Goal: Check status: Check status

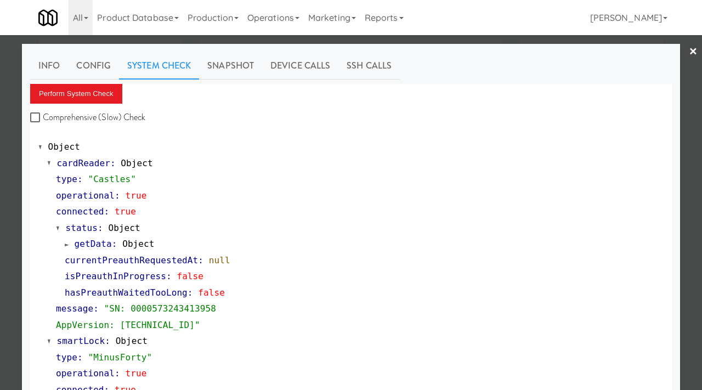
scroll to position [14, 0]
click at [0, 146] on div at bounding box center [351, 195] width 702 height 390
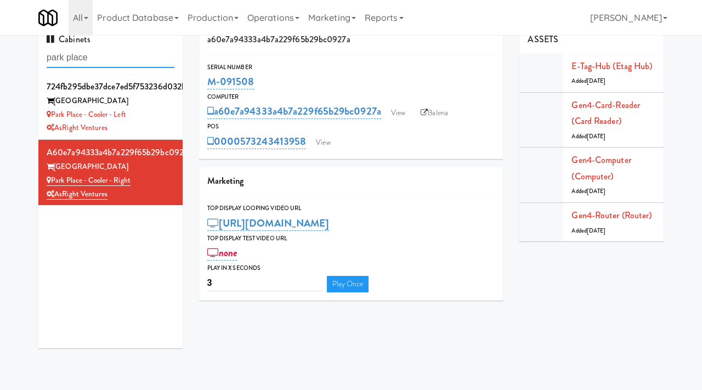
drag, startPoint x: 109, startPoint y: 54, endPoint x: 0, endPoint y: 44, distance: 108.9
click at [0, 44] on div "Cabinets park place 724fb295dbe37dce7ed5f753236d032b [GEOGRAPHIC_DATA] Place - …" at bounding box center [351, 191] width 702 height 331
paste input "Crystal Flats - Cooler #1"
type input "Crystal Flats - Cooler #1"
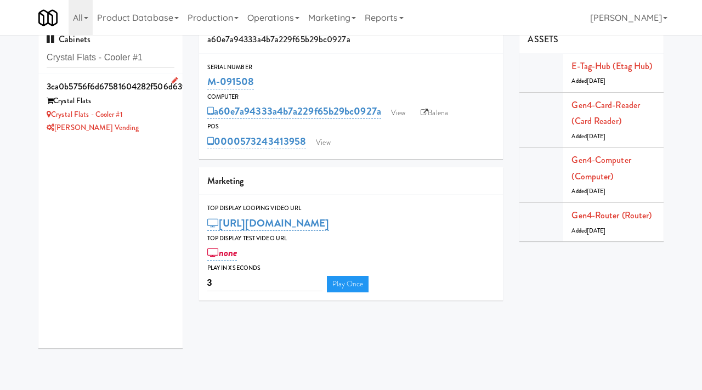
click at [163, 134] on div "[PERSON_NAME] Vending" at bounding box center [111, 128] width 128 height 14
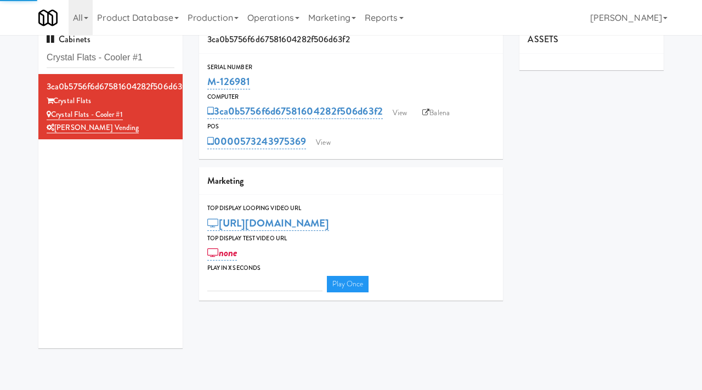
type input "3"
click at [408, 116] on link "View" at bounding box center [399, 113] width 25 height 16
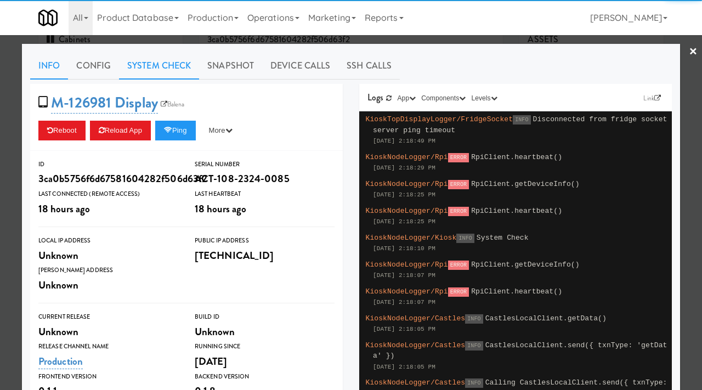
click at [172, 66] on link "System Check" at bounding box center [159, 65] width 80 height 27
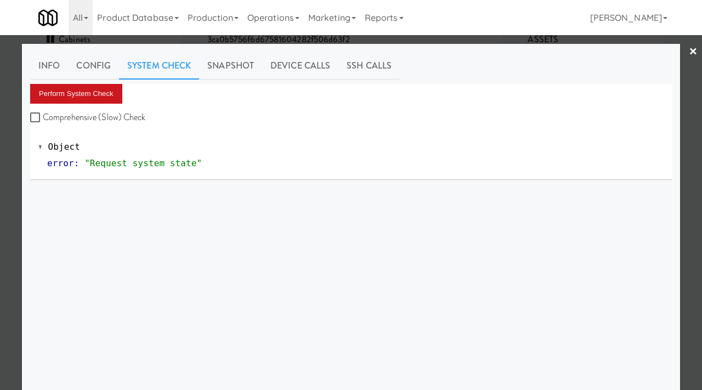
click at [75, 86] on button "Perform System Check" at bounding box center [76, 94] width 92 height 20
click at [2, 167] on div at bounding box center [351, 195] width 702 height 390
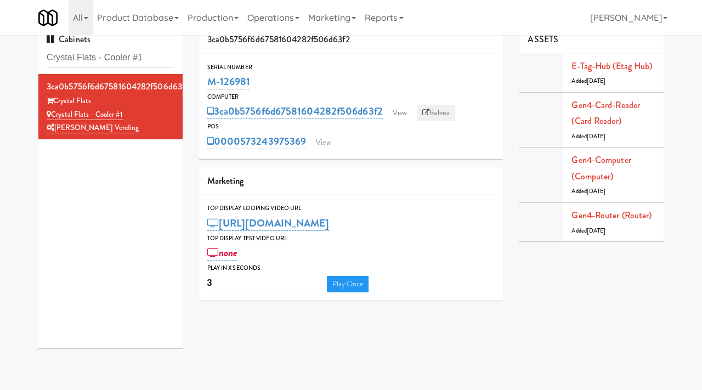
click at [444, 109] on link "Balena" at bounding box center [436, 113] width 38 height 16
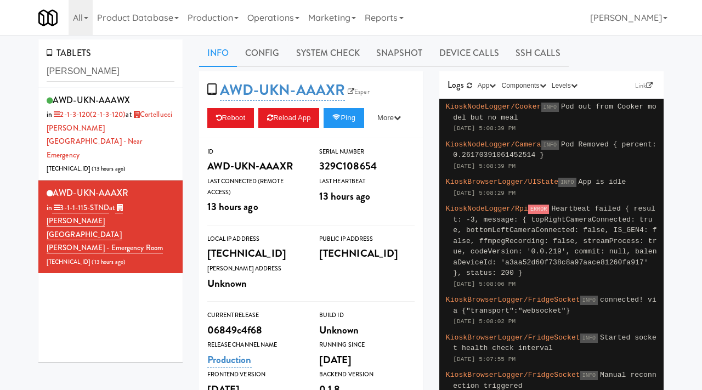
click at [289, 20] on link "Operations" at bounding box center [273, 17] width 61 height 35
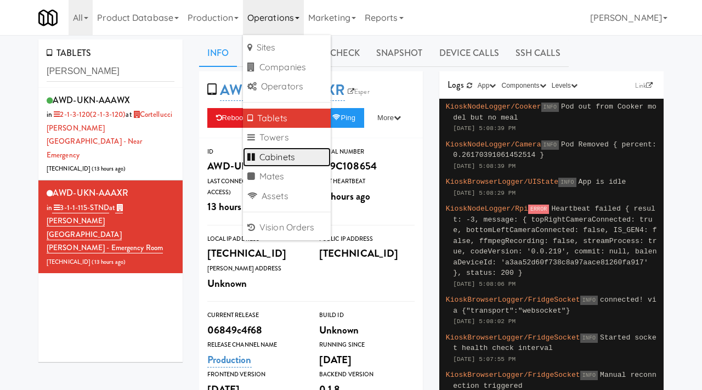
click at [282, 152] on link "Cabinets" at bounding box center [287, 157] width 88 height 20
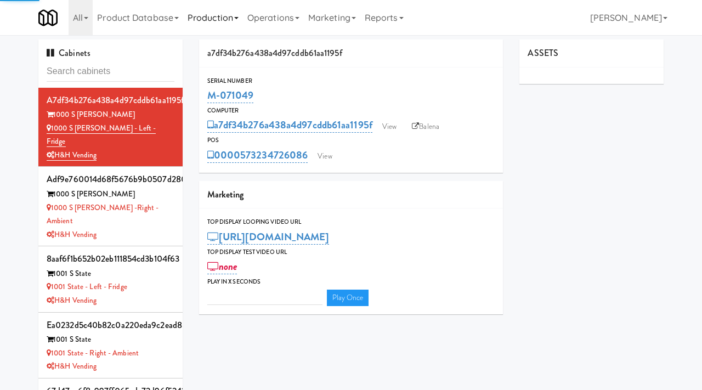
type input "3"
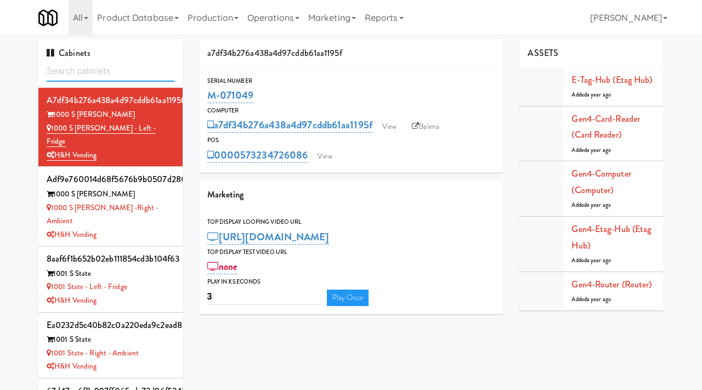
paste input "Poplar Creek - Pantry"
type input "Poplar Creek - Pantry"
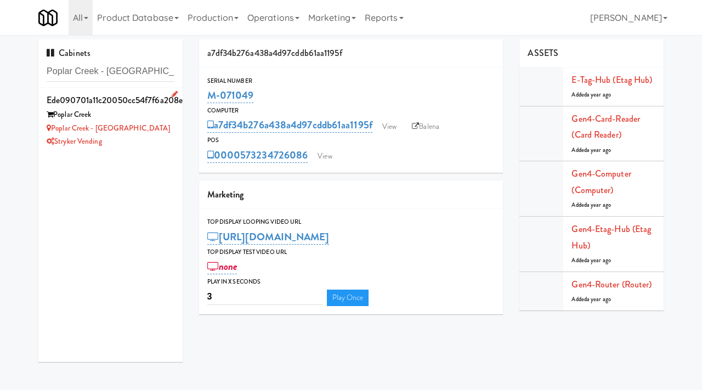
click at [154, 129] on div "Poplar Creek - Pantry" at bounding box center [111, 129] width 128 height 14
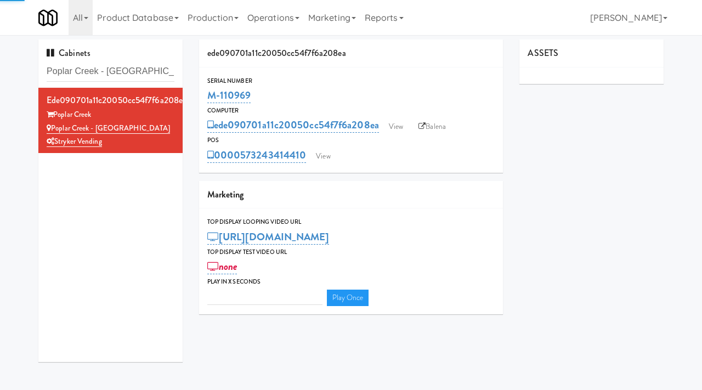
type input "3"
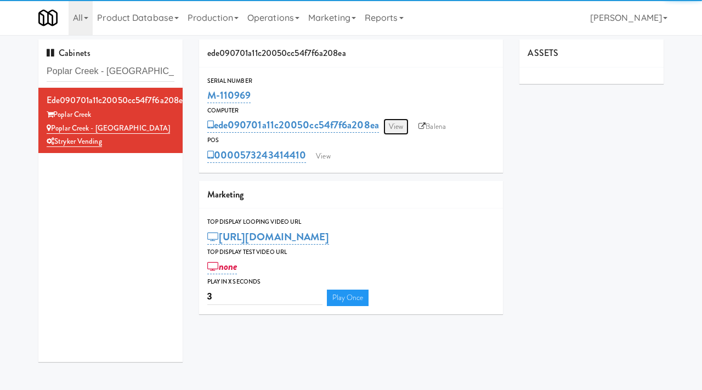
click at [394, 124] on link "View" at bounding box center [395, 126] width 25 height 16
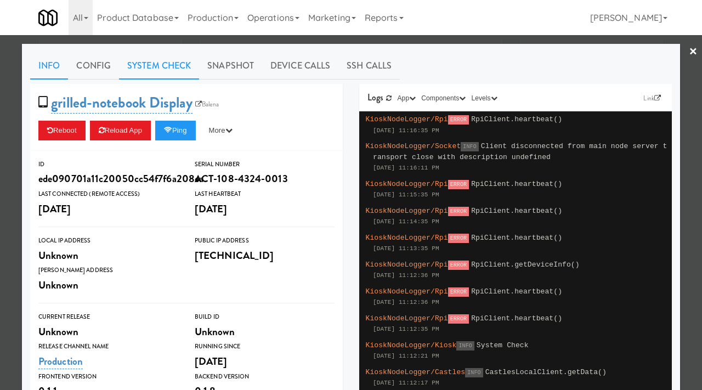
click at [187, 58] on link "System Check" at bounding box center [159, 65] width 80 height 27
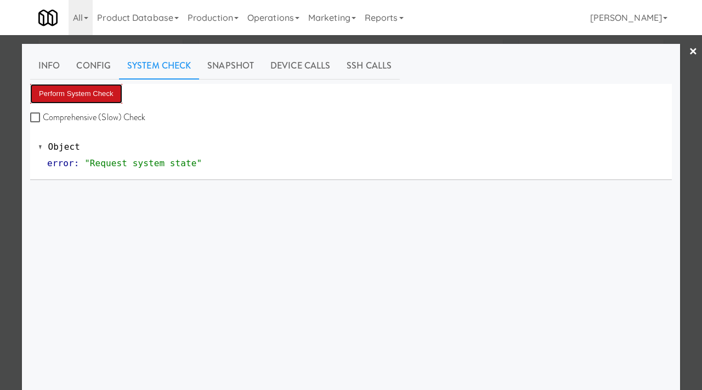
click at [93, 94] on button "Perform System Check" at bounding box center [76, 94] width 92 height 20
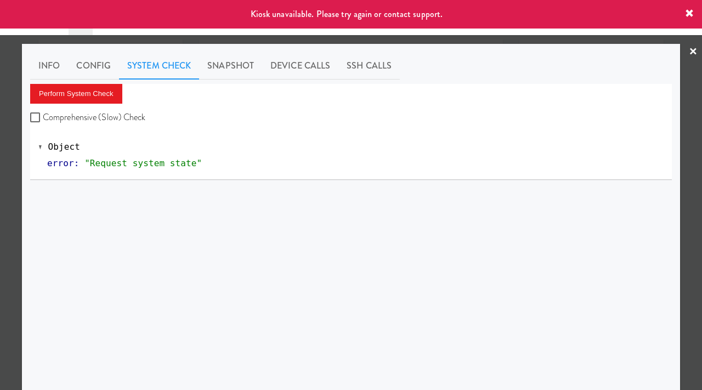
click at [15, 136] on div at bounding box center [351, 195] width 702 height 390
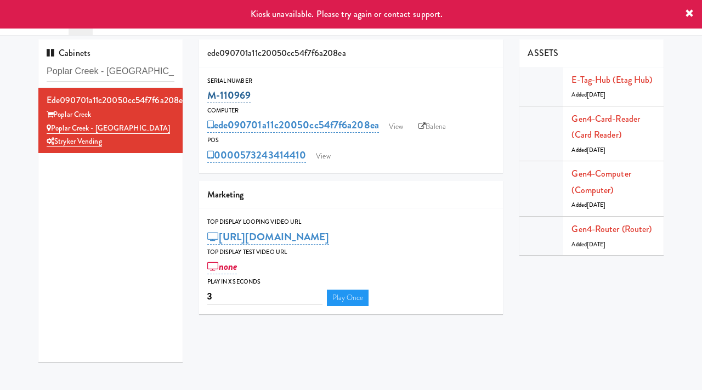
drag, startPoint x: 254, startPoint y: 96, endPoint x: 207, endPoint y: 94, distance: 46.7
click at [207, 94] on div "M-110969" at bounding box center [351, 95] width 288 height 19
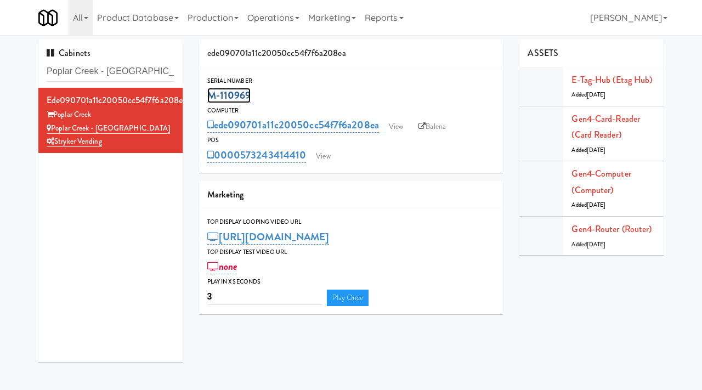
copy link "M-110969"
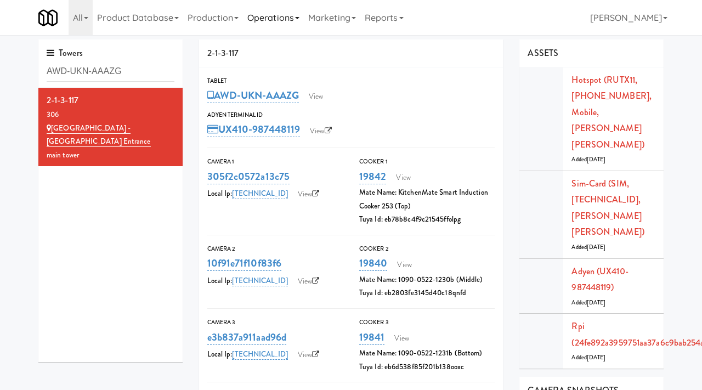
click at [281, 22] on link "Operations" at bounding box center [273, 17] width 61 height 35
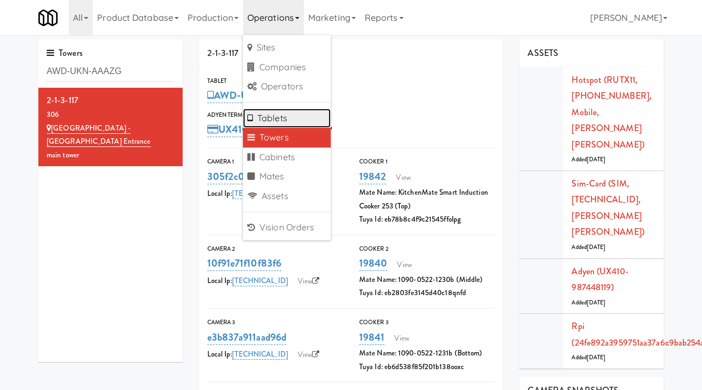
click at [280, 121] on link "Tablets" at bounding box center [287, 119] width 88 height 20
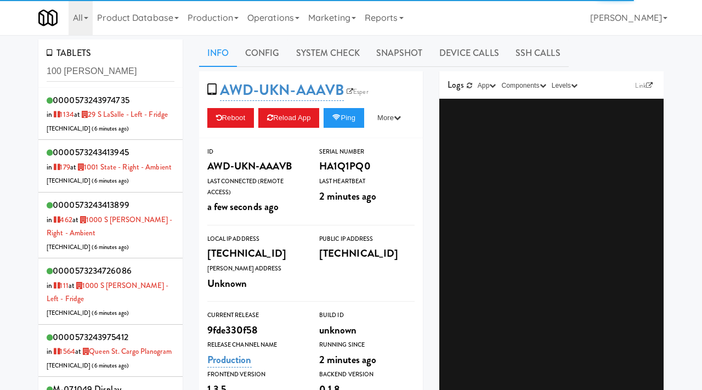
type input "100 sheppard"
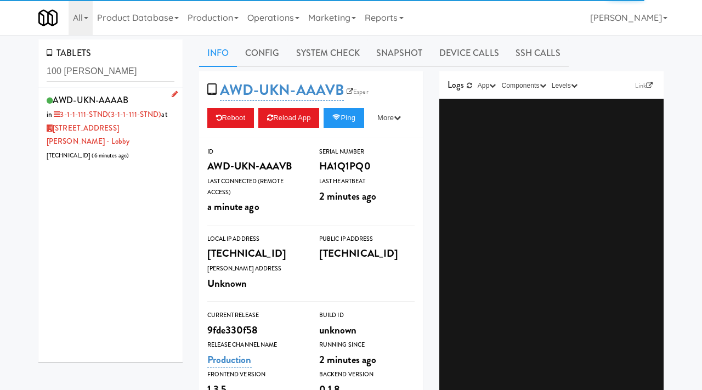
click at [143, 132] on div "AWD-UKN-AAAAB in 3-1-1-111-STND (3-1-1-111-STND) at 100 Sheppard Ave - Lobby 20…" at bounding box center [111, 127] width 128 height 70
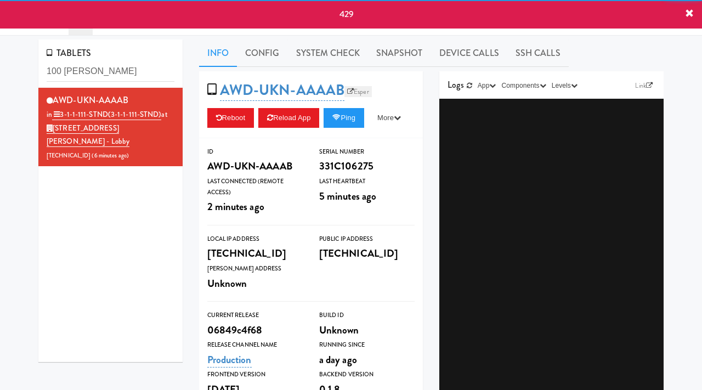
click at [359, 87] on link "Esper" at bounding box center [357, 91] width 27 height 11
